Goal: Check status: Check status

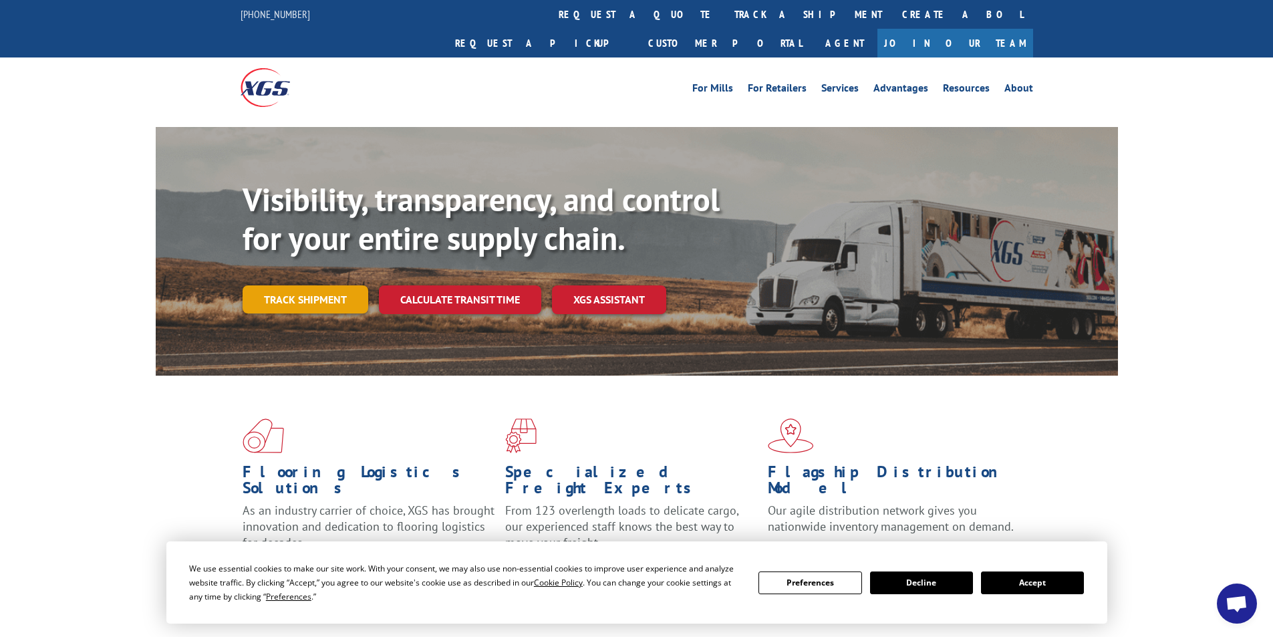
click at [347, 285] on link "Track shipment" at bounding box center [306, 299] width 126 height 28
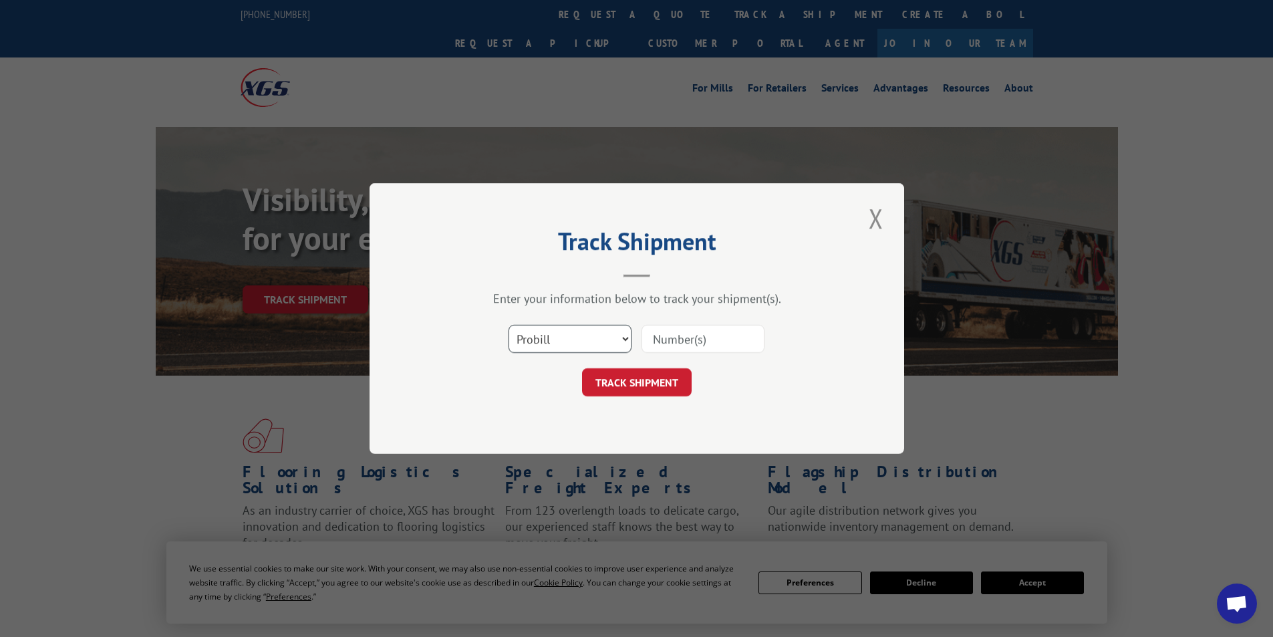
click at [548, 341] on select "Select category... Probill BOL PO" at bounding box center [570, 339] width 123 height 28
select select "bol"
click at [509, 325] on select "Select category... Probill BOL PO" at bounding box center [570, 339] width 123 height 28
paste input "5957988"
click at [655, 346] on input "5957988" at bounding box center [702, 339] width 123 height 28
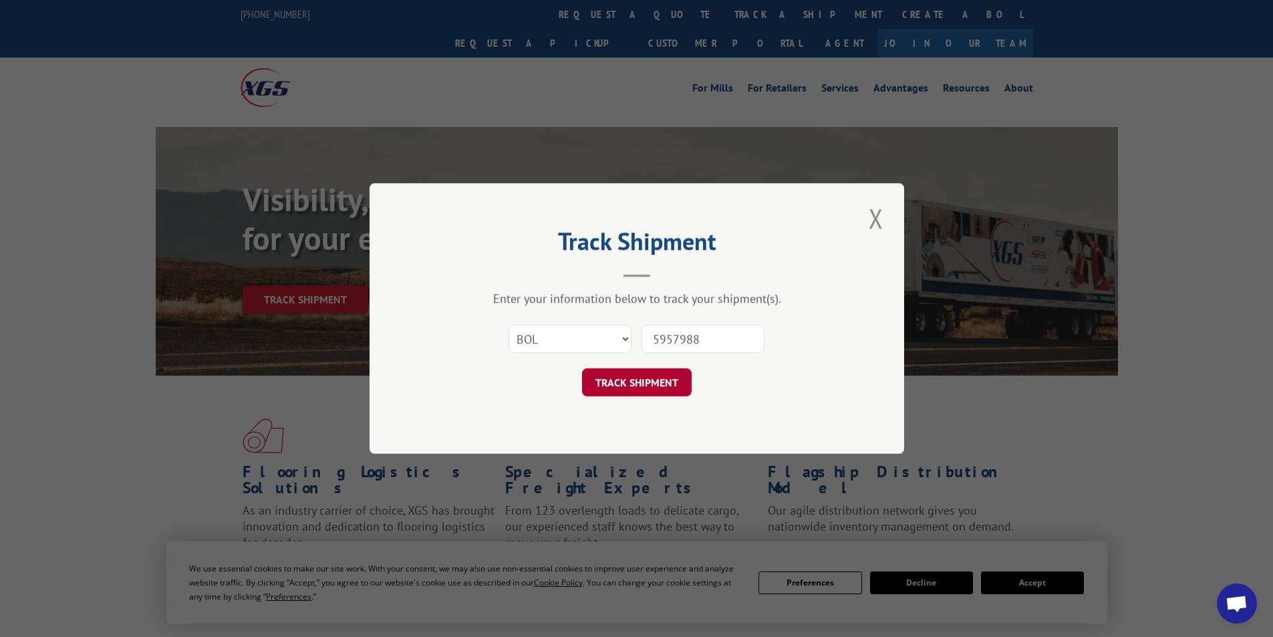
type input "5957988"
click at [642, 380] on button "TRACK SHIPMENT" at bounding box center [637, 382] width 110 height 28
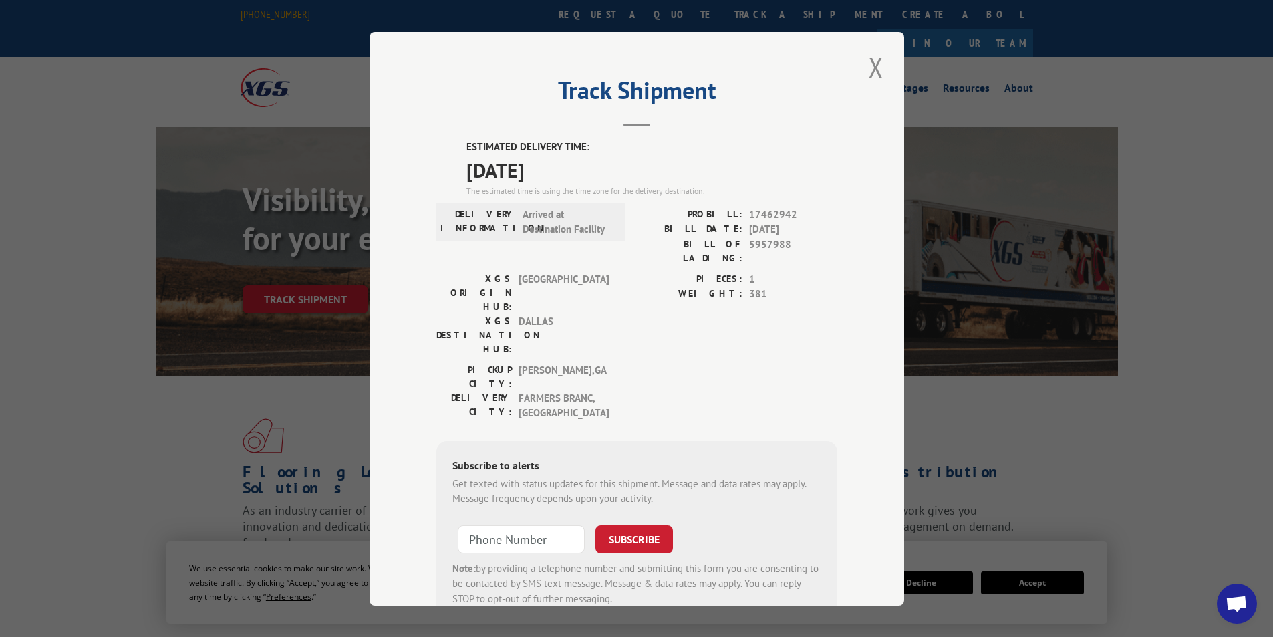
drag, startPoint x: 869, startPoint y: 68, endPoint x: 249, endPoint y: 9, distance: 622.3
click at [869, 69] on button "Close modal" at bounding box center [876, 67] width 23 height 37
